Goal: Task Accomplishment & Management: Manage account settings

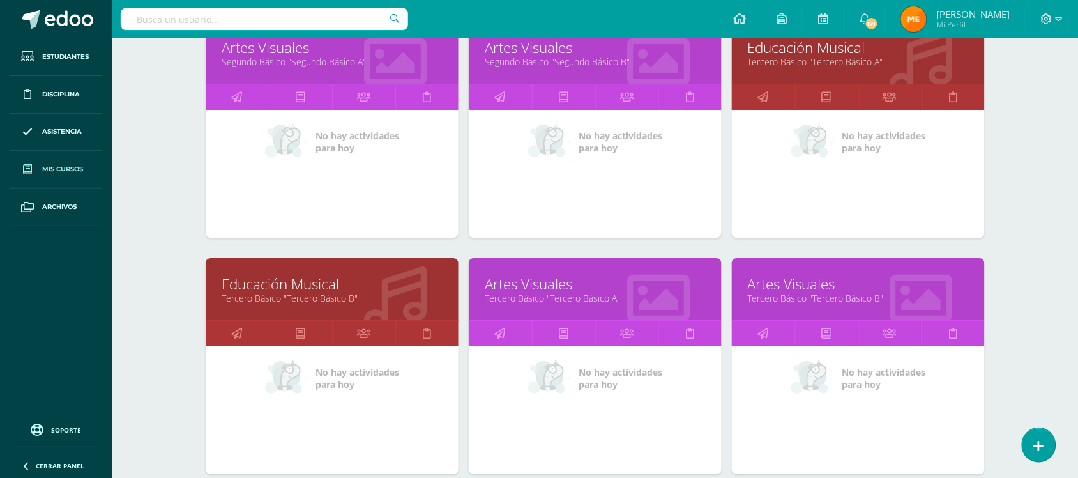
scroll to position [1163, 0]
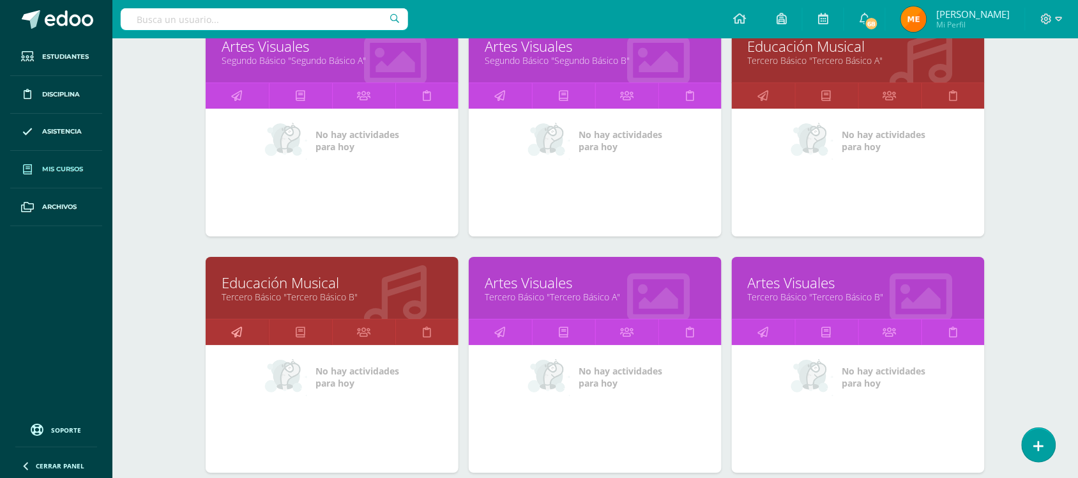
click at [235, 324] on icon at bounding box center [237, 331] width 11 height 25
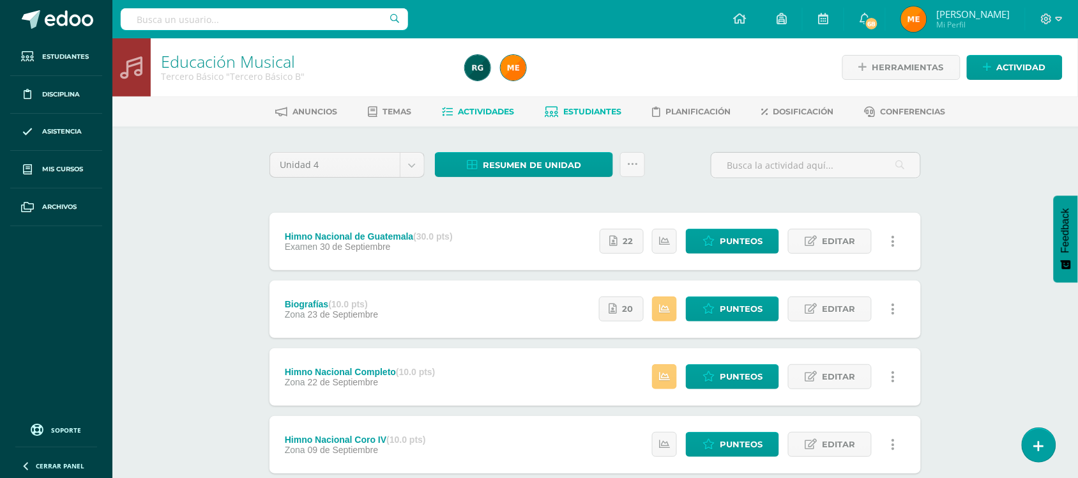
click at [598, 103] on link "Estudiantes" at bounding box center [584, 112] width 77 height 20
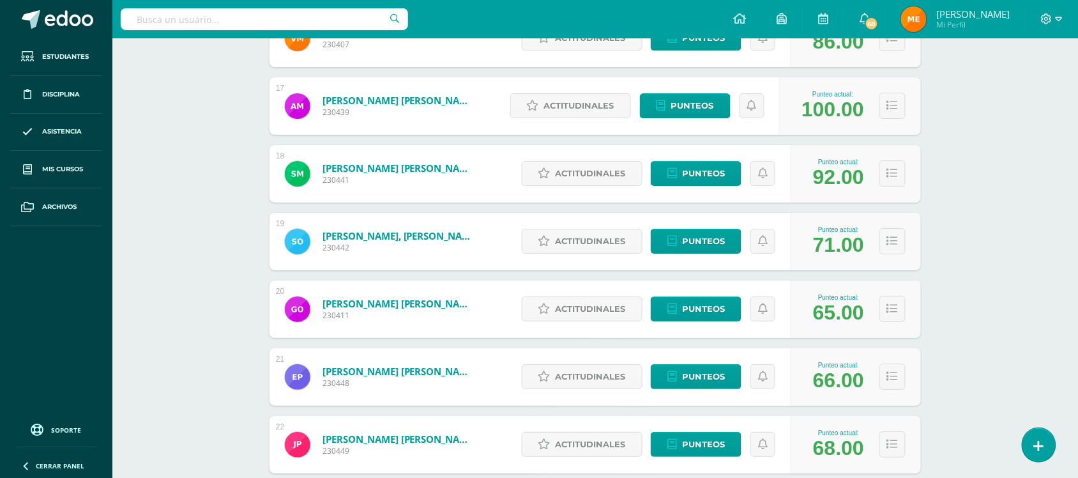
scroll to position [1286, 0]
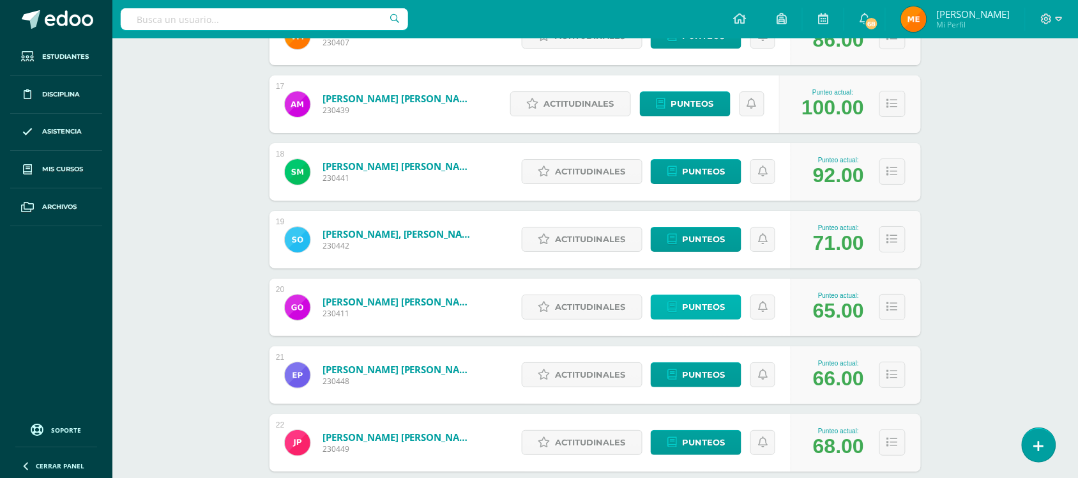
click at [726, 315] on link "Punteos" at bounding box center [696, 307] width 91 height 25
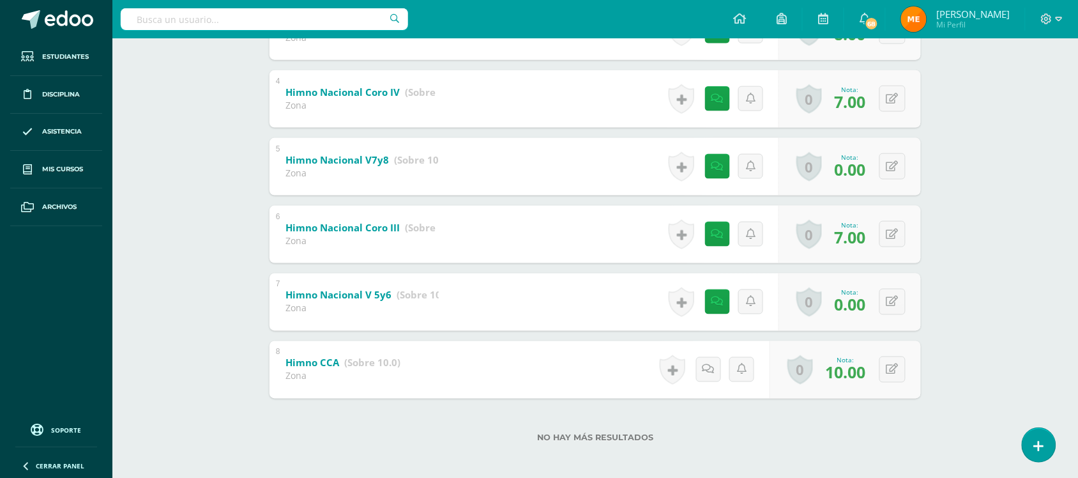
scroll to position [457, 0]
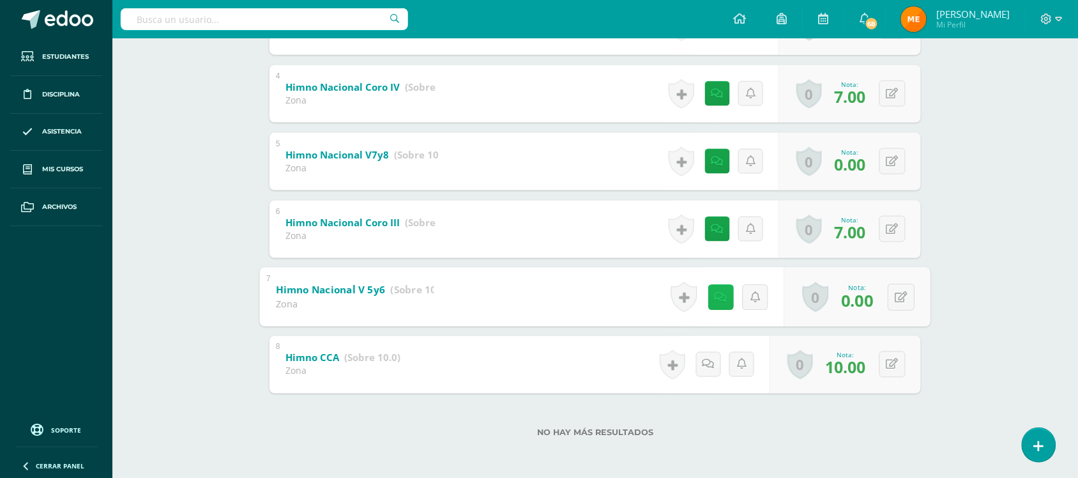
click at [716, 298] on icon at bounding box center [721, 296] width 13 height 11
click at [909, 298] on button at bounding box center [901, 297] width 27 height 27
type input "5"
click at [1016, 201] on div "Educación Musical Tercero Básico "Tercero Básico B" Herramientas Detalle de asi…" at bounding box center [595, 30] width 966 height 897
drag, startPoint x: 1016, startPoint y: 201, endPoint x: 1035, endPoint y: 196, distance: 19.2
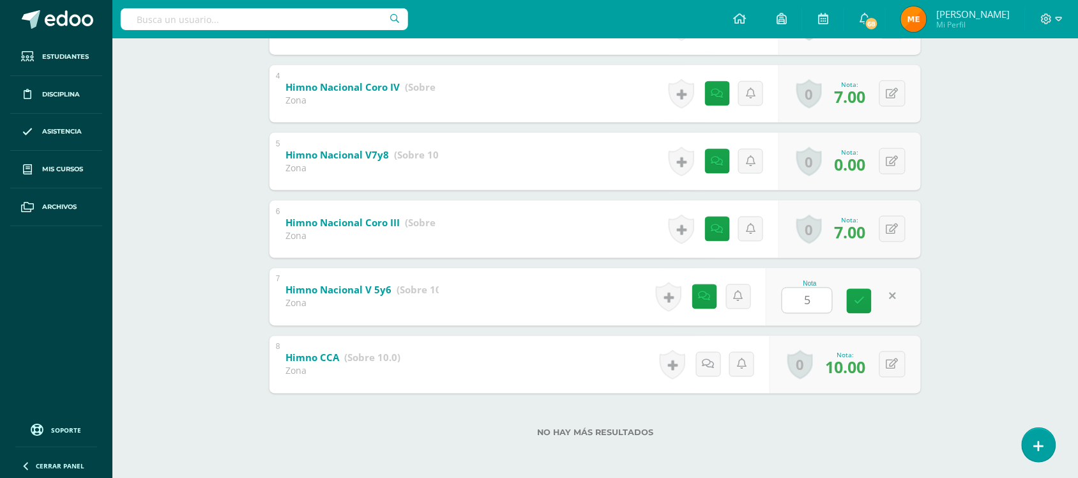
click at [1035, 196] on div "Educación Musical Tercero Básico "Tercero Básico B" Herramientas Detalle de asi…" at bounding box center [595, 30] width 966 height 897
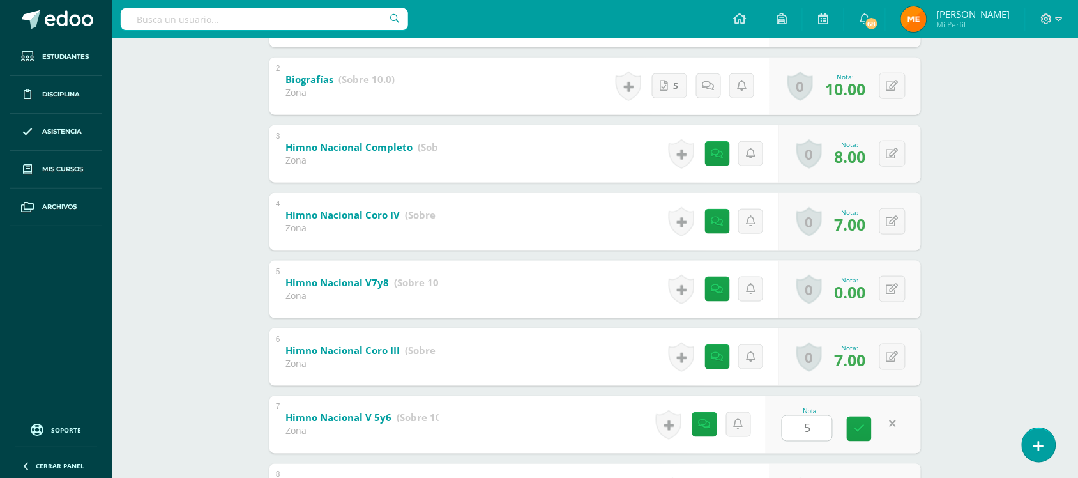
scroll to position [351, 0]
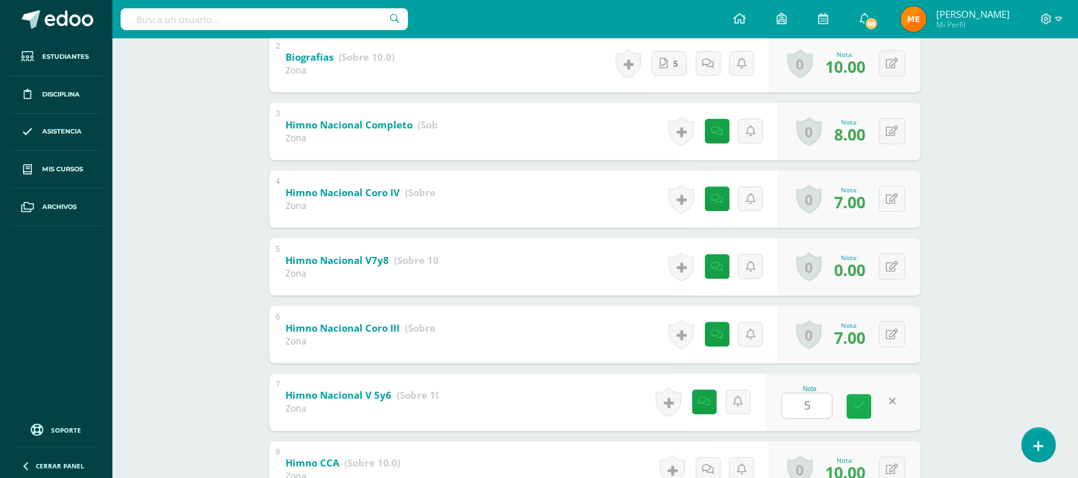
click at [866, 408] on link at bounding box center [859, 406] width 25 height 25
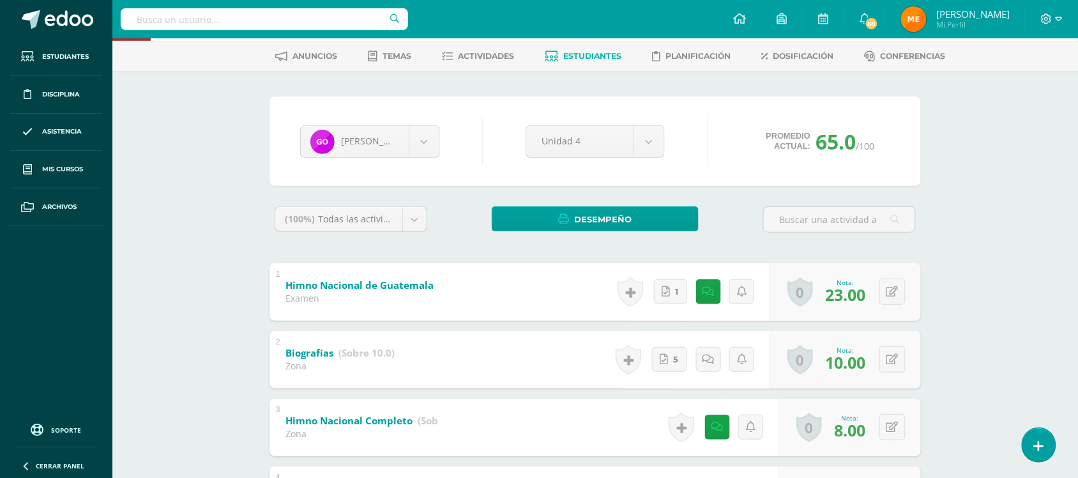
scroll to position [0, 0]
